Goal: Transaction & Acquisition: Purchase product/service

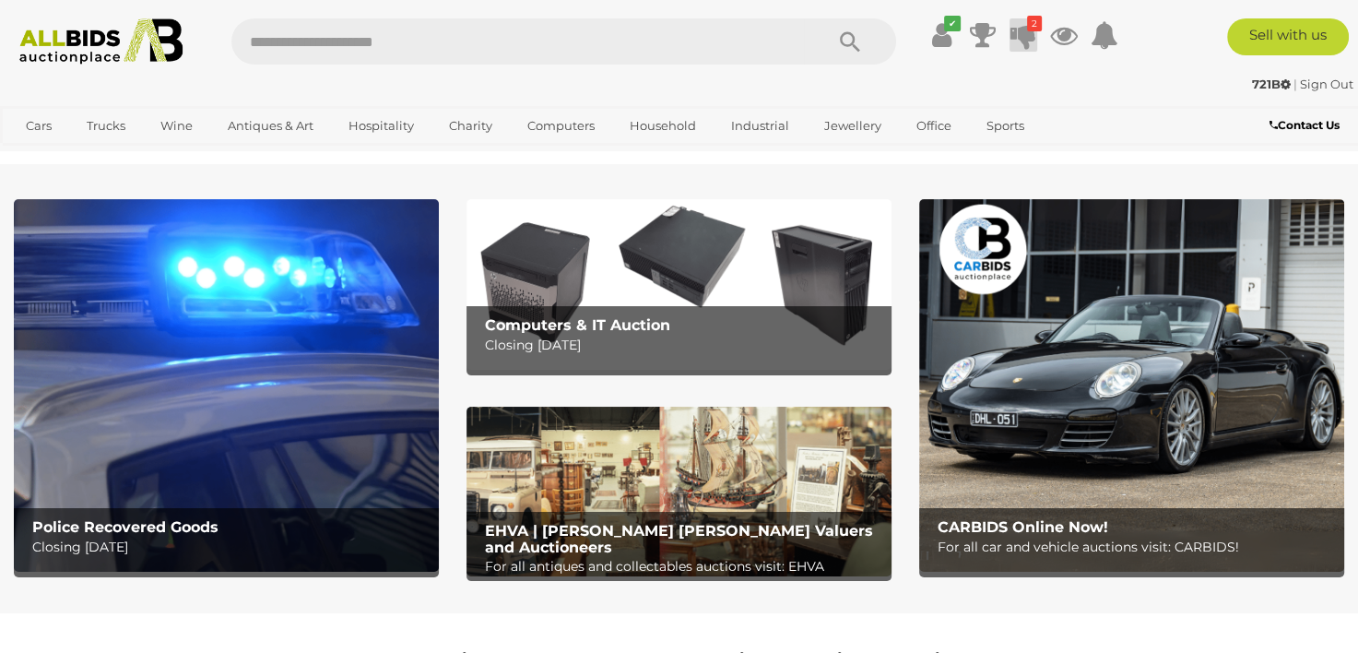
click at [1015, 33] on icon at bounding box center [1023, 34] width 26 height 33
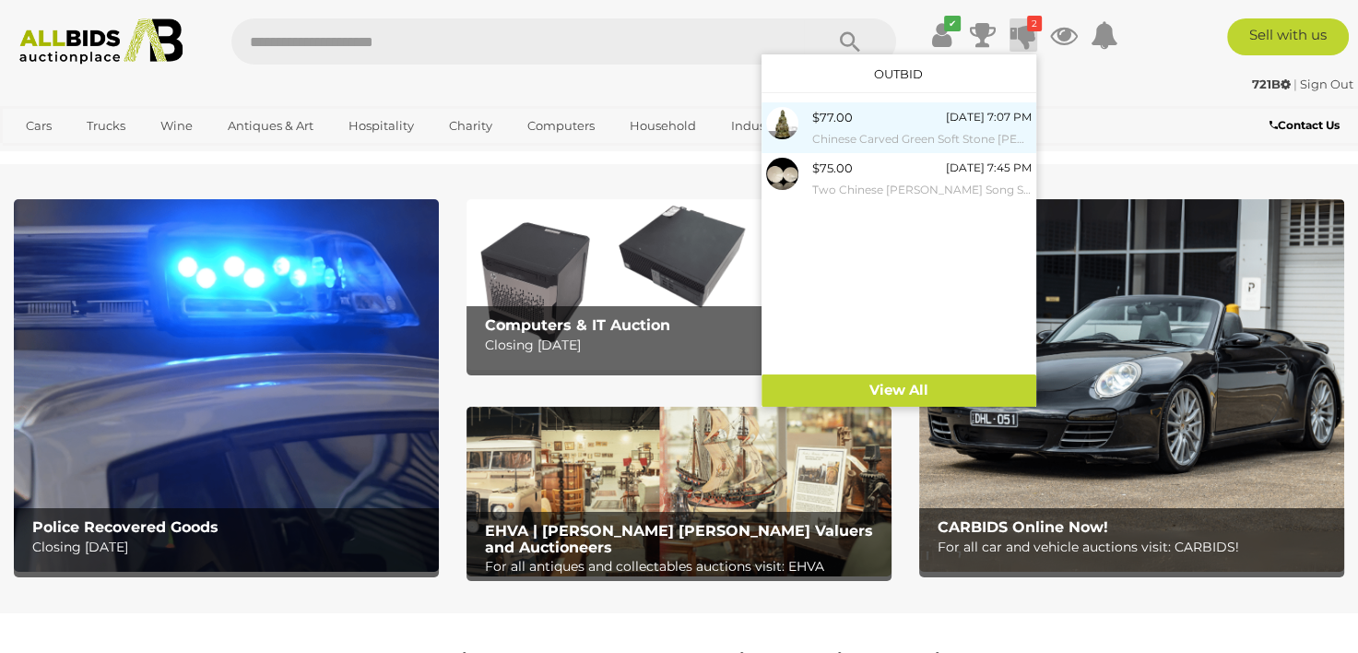
click at [886, 130] on small "Chinese Carved Green Soft Stone [PERSON_NAME] on Lotus Throne Statue" at bounding box center [921, 139] width 219 height 20
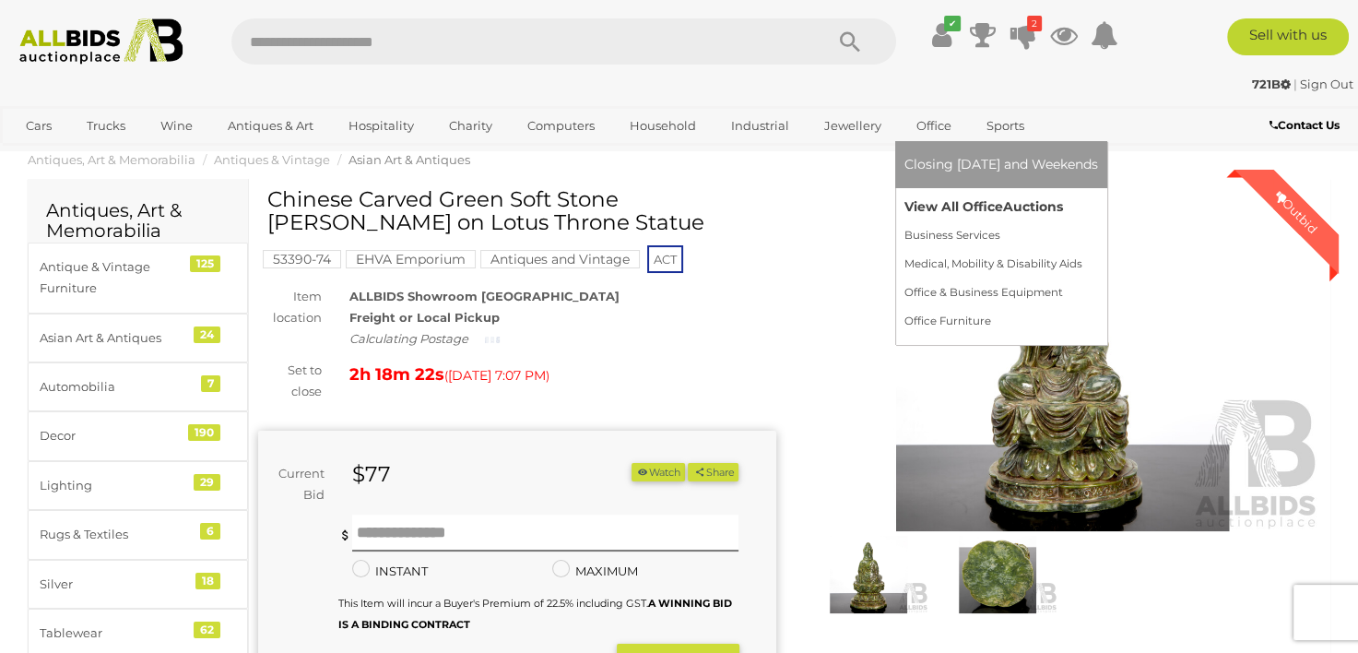
scroll to position [184, 0]
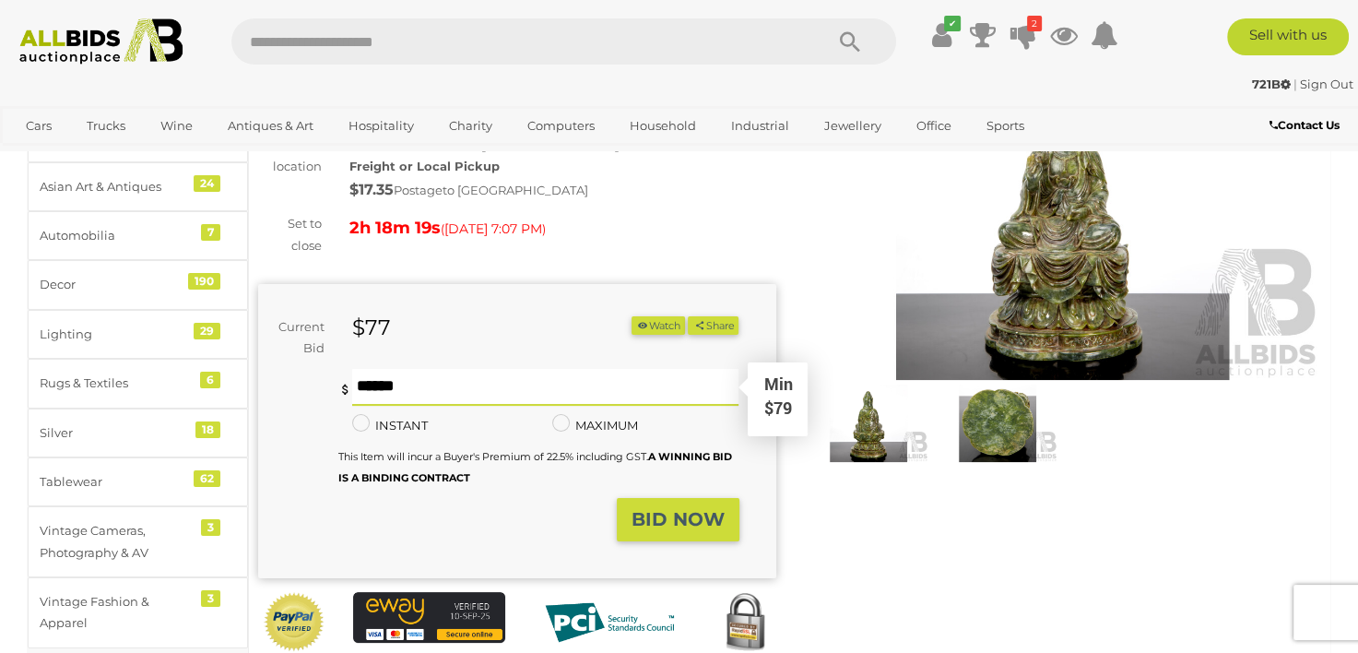
click at [532, 393] on input "text" at bounding box center [545, 387] width 387 height 37
type input "**"
click at [689, 516] on strong "BID NOW" at bounding box center [677, 519] width 93 height 22
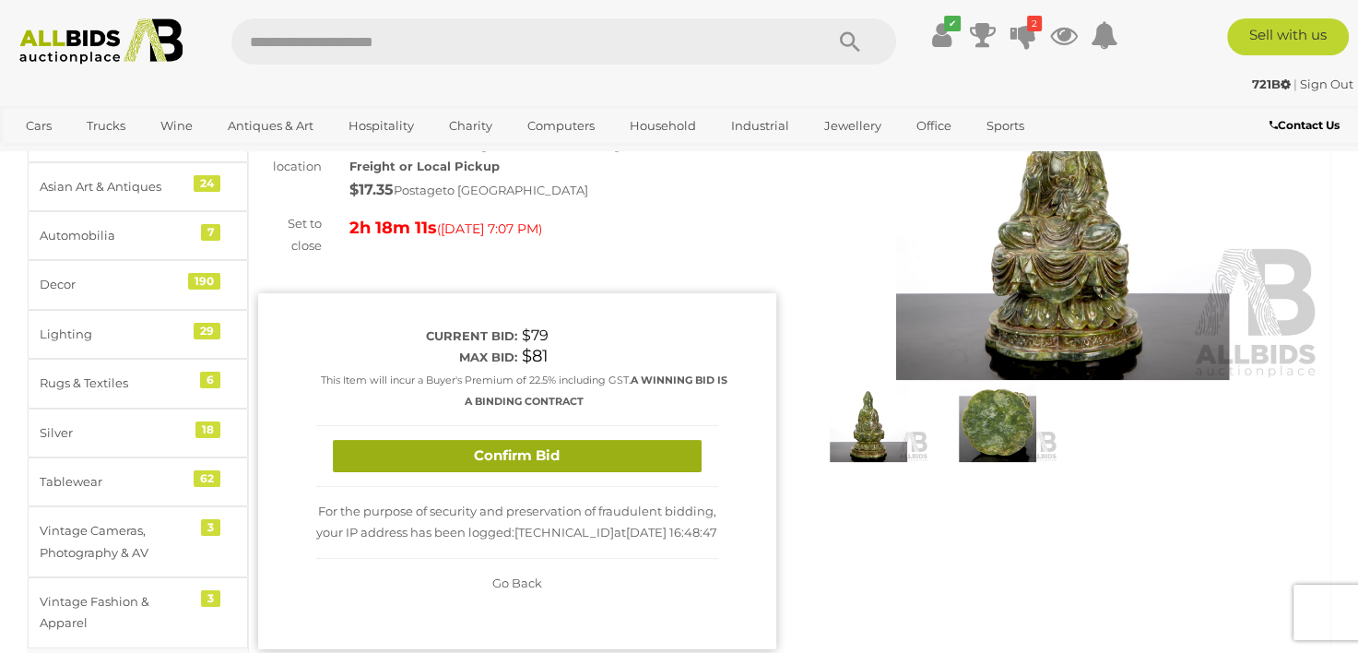
click at [614, 448] on button "Confirm Bid" at bounding box center [517, 456] width 369 height 32
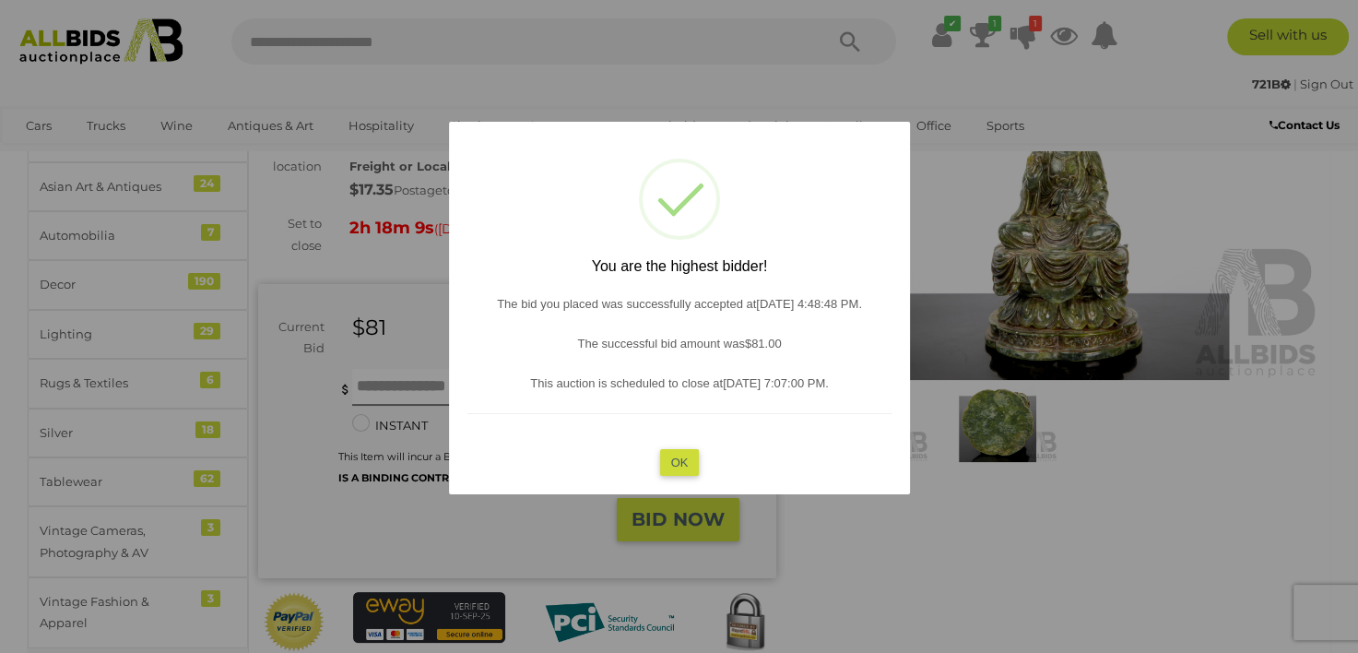
click at [678, 466] on button "OK" at bounding box center [679, 462] width 40 height 27
